Goal: Transaction & Acquisition: Subscribe to service/newsletter

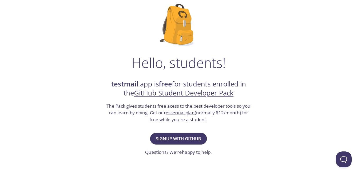
scroll to position [39, 0]
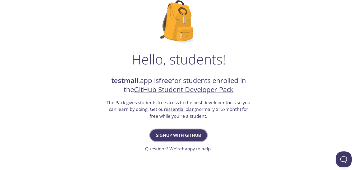
click at [171, 130] on button "Signup with GitHub" at bounding box center [178, 135] width 57 height 12
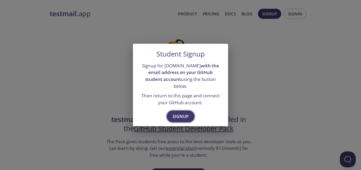
click at [180, 112] on span "Signup" at bounding box center [181, 115] width 16 height 7
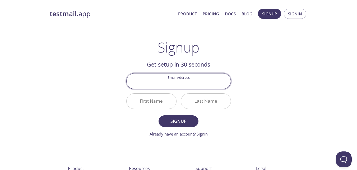
click at [189, 85] on input "Email Address" at bounding box center [179, 80] width 104 height 15
type input "[EMAIL_ADDRESS][DOMAIN_NAME]"
click at [170, 100] on input "First Name" at bounding box center [152, 100] width 50 height 15
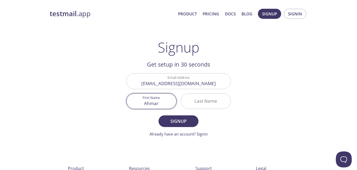
type input "Ahmar"
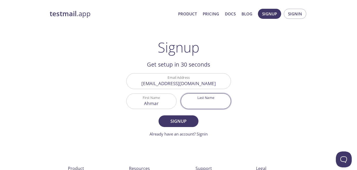
click at [197, 100] on input "Last Name" at bounding box center [206, 100] width 50 height 15
type input "[PERSON_NAME]"
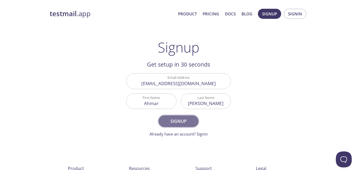
click at [185, 117] on span "Signup" at bounding box center [178, 120] width 28 height 7
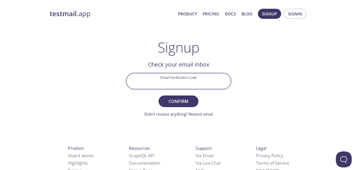
click at [155, 78] on input "Email Verification Code" at bounding box center [179, 80] width 104 height 15
paste input "VDWP9JH"
type input "VDWP9JH"
click at [173, 100] on span "Confirm" at bounding box center [178, 100] width 28 height 7
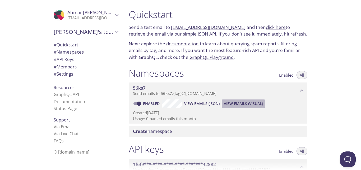
click at [232, 103] on span "View Emails (Visual)" at bounding box center [243, 103] width 39 height 6
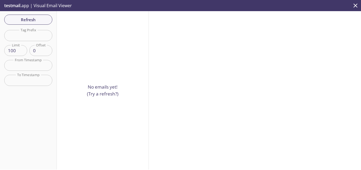
click at [105, 84] on p "No emails yet! (Try a refresh?)" at bounding box center [102, 89] width 31 height 13
click at [33, 27] on div "Refresh Filters Tag Prefix Tag Prefix Limit 100 Limit Offset 0 Offset From Time…" at bounding box center [28, 90] width 57 height 158
click at [33, 22] on span "Refresh" at bounding box center [28, 19] width 40 height 7
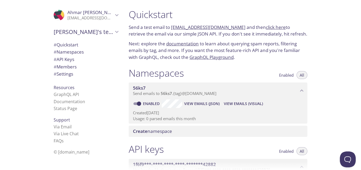
click at [78, 73] on span "# Settings" at bounding box center [86, 73] width 65 height 7
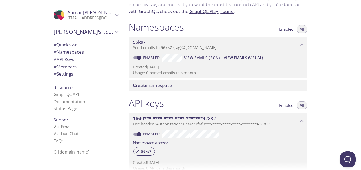
scroll to position [39, 0]
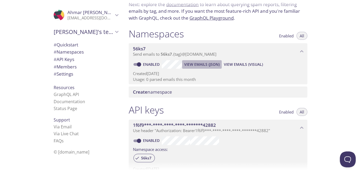
click at [210, 62] on span "View Emails (JSON)" at bounding box center [201, 64] width 35 height 6
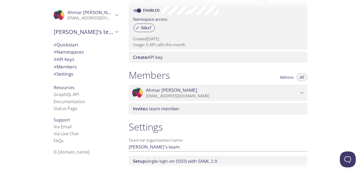
scroll to position [207, 0]
